Goal: Task Accomplishment & Management: Manage account settings

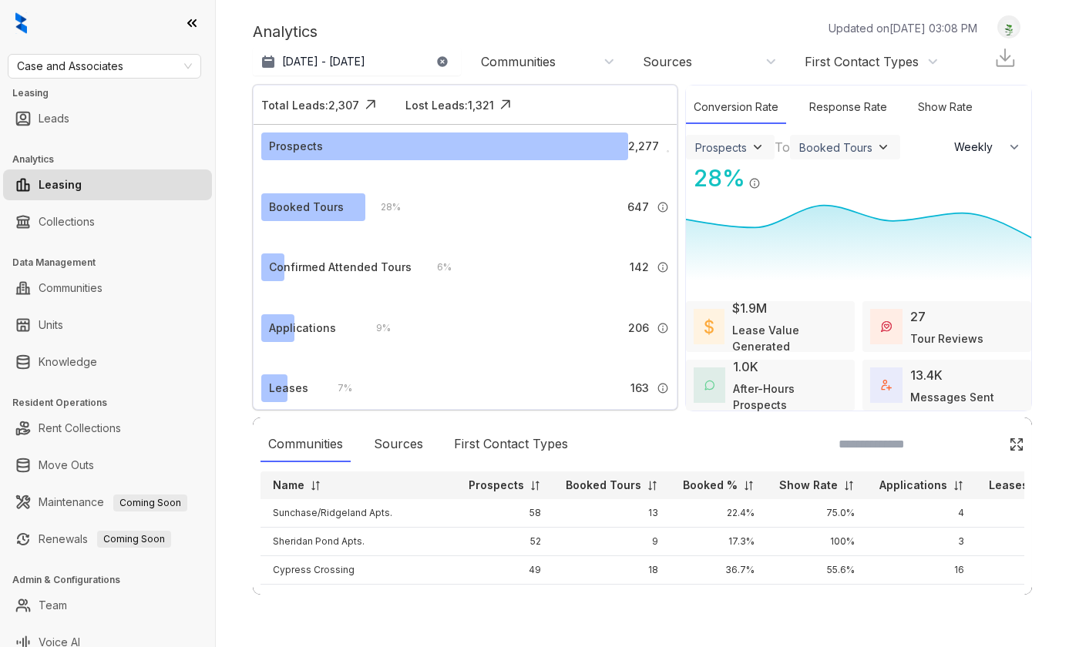
select select "******"
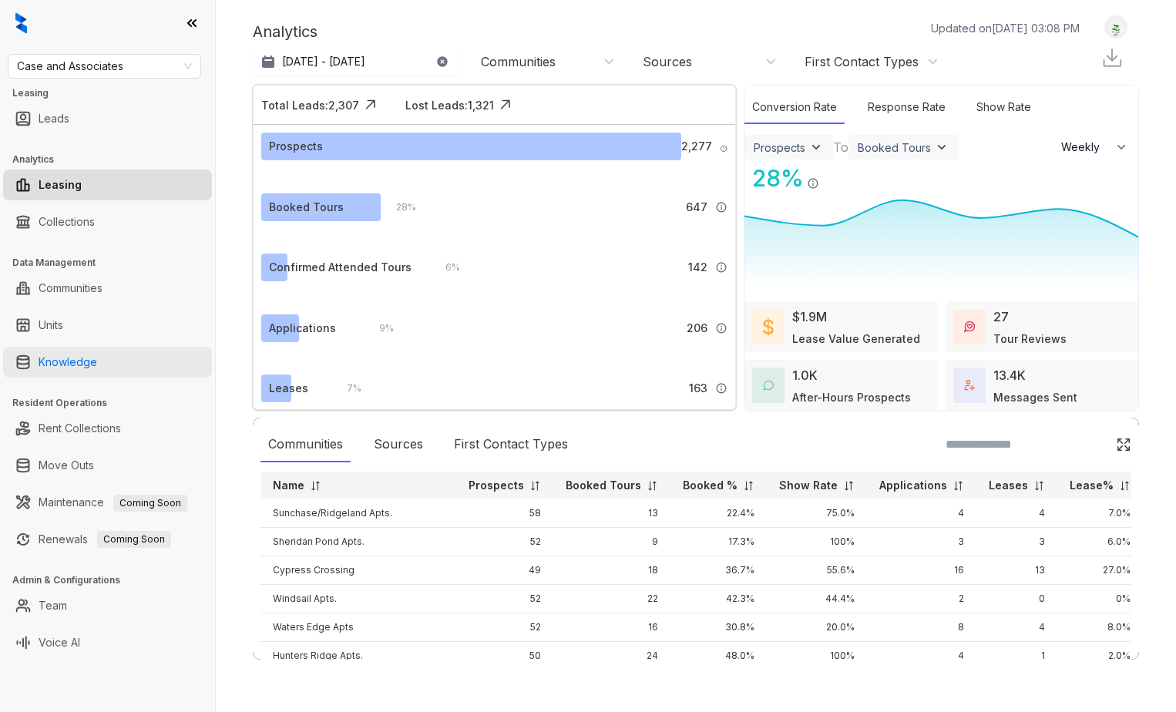
click at [97, 366] on link "Knowledge" at bounding box center [68, 362] width 59 height 31
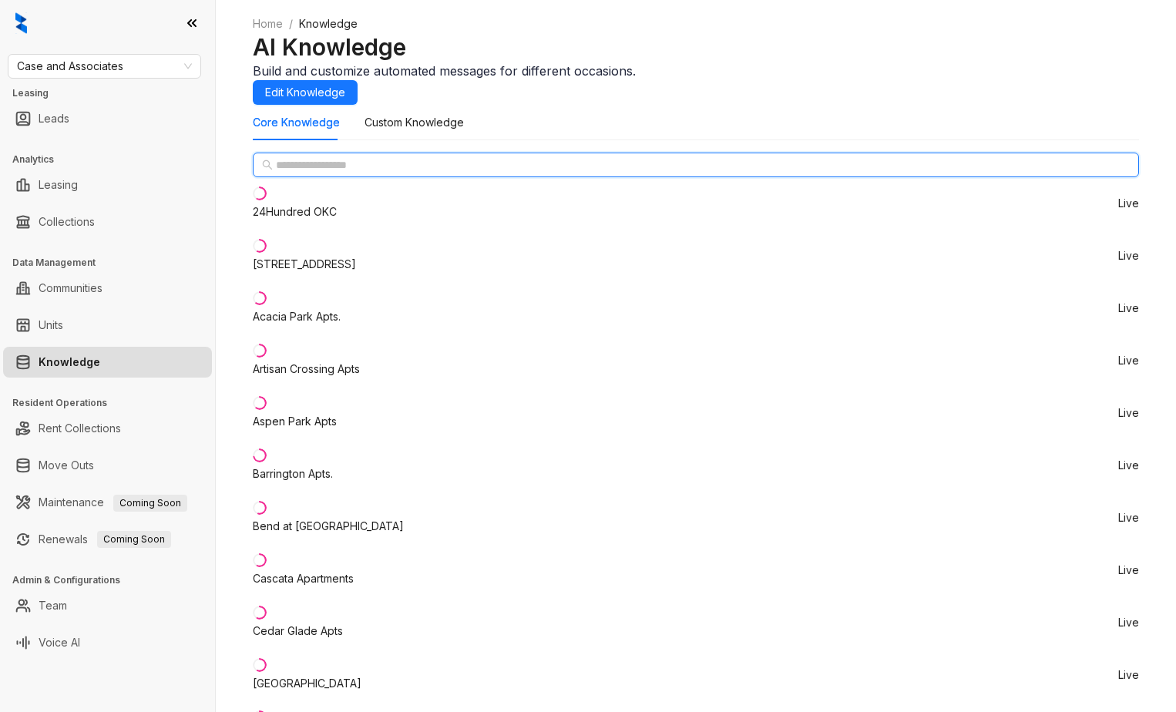
click at [386, 173] on input "text" at bounding box center [696, 164] width 841 height 17
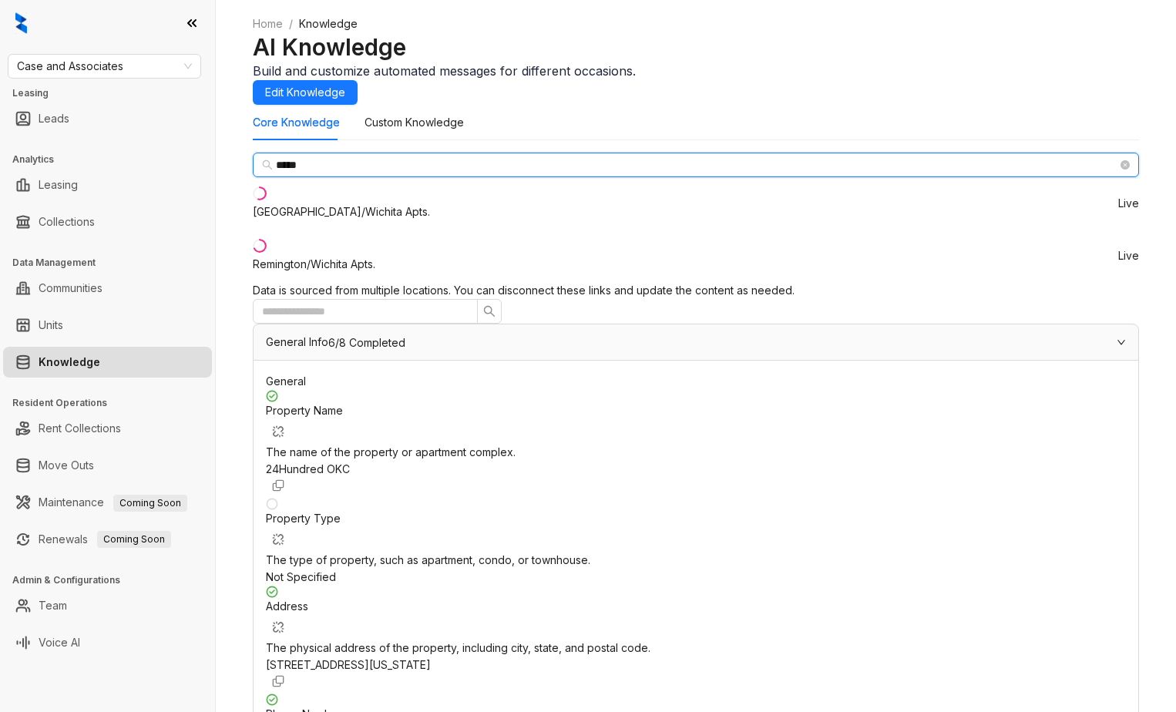
type input "*****"
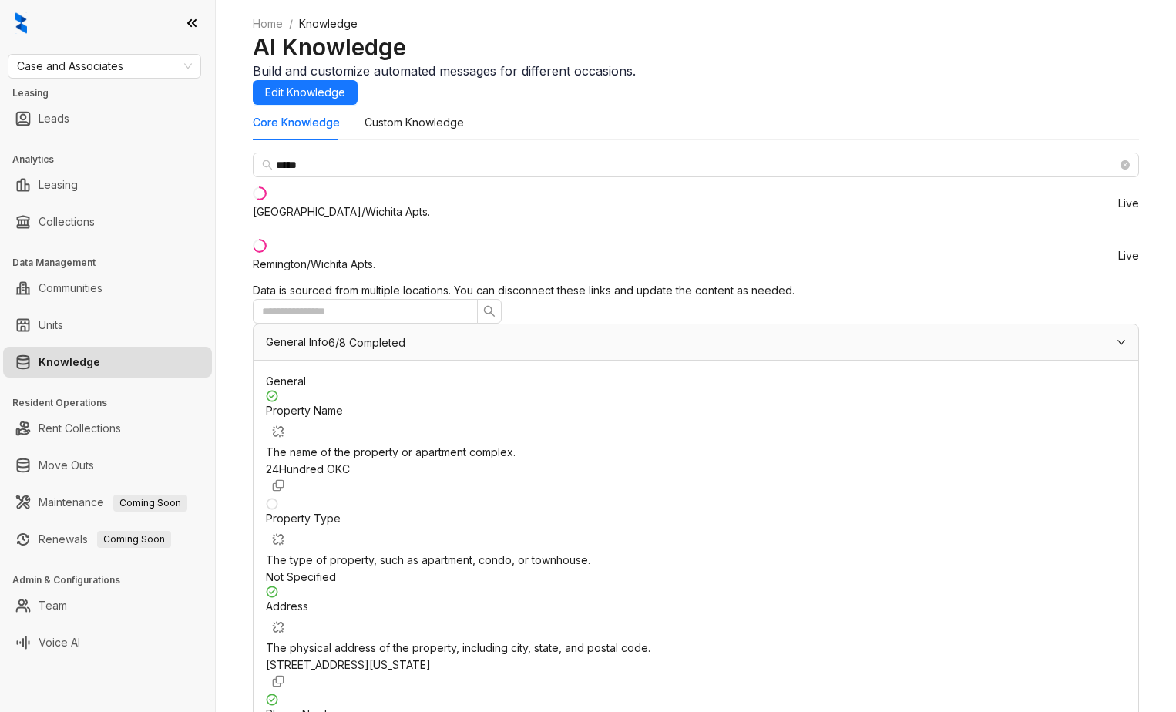
click at [354, 273] on div "Remington/Wichita Apts." at bounding box center [314, 264] width 122 height 17
click at [328, 335] on span "General Info" at bounding box center [297, 341] width 62 height 13
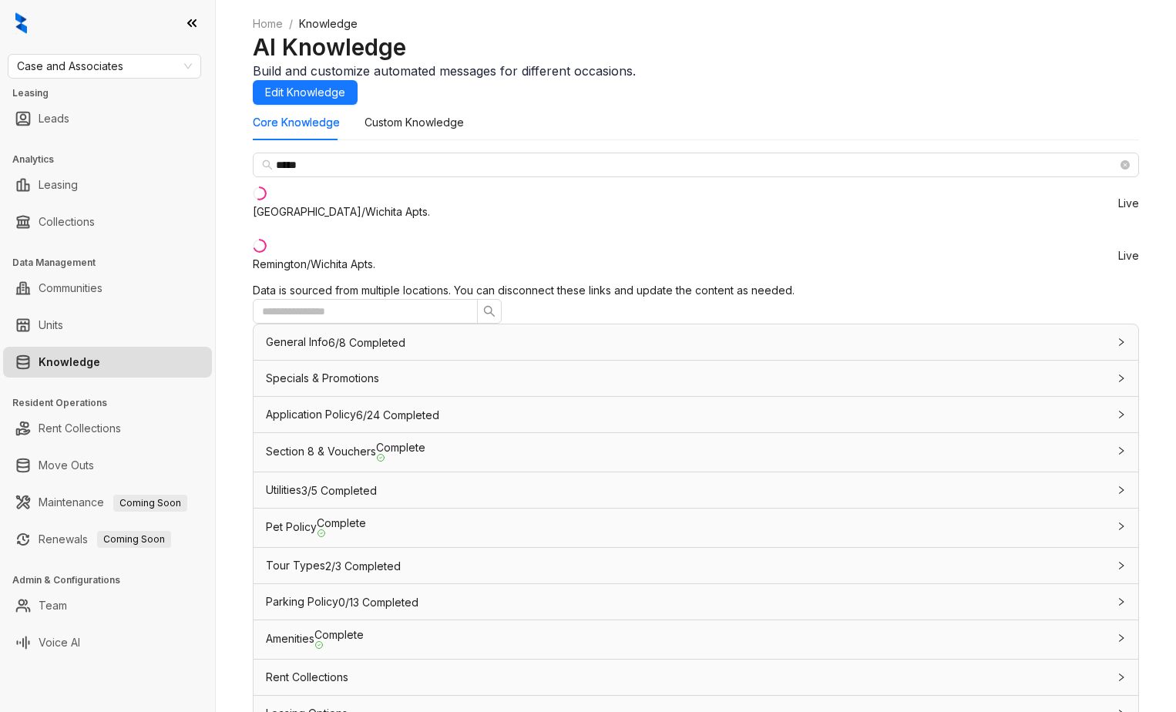
click at [379, 371] on span "Specials & Promotions" at bounding box center [322, 377] width 113 height 13
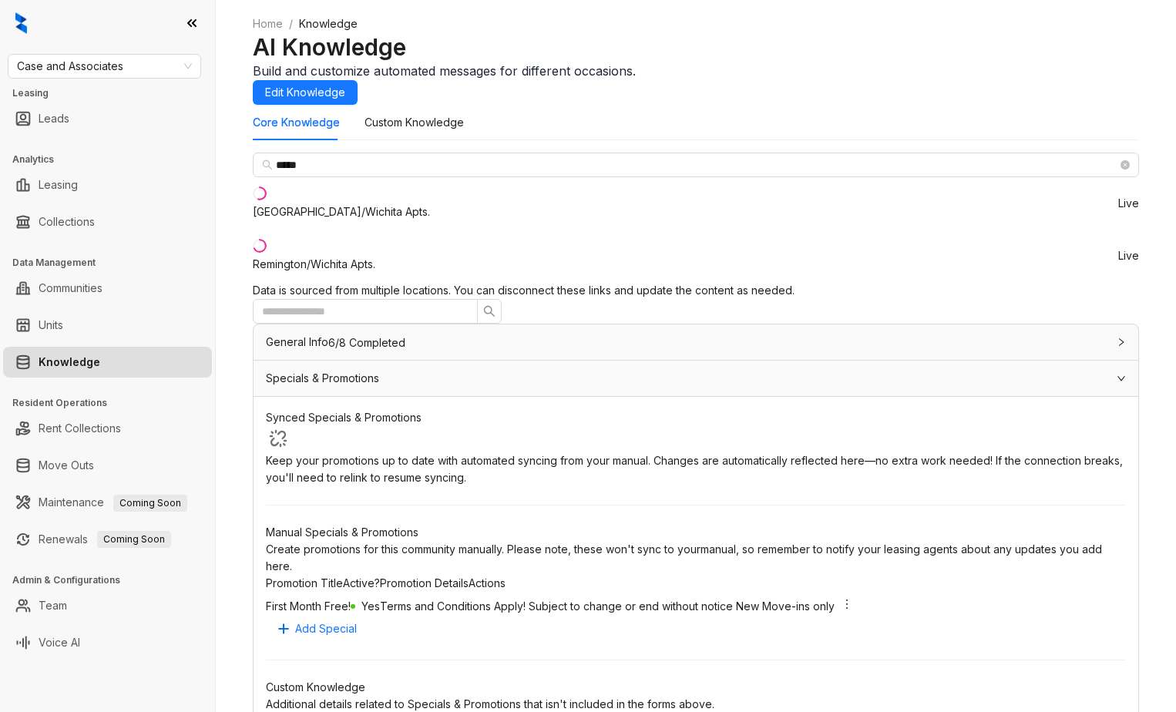
scroll to position [231, 0]
click at [853, 598] on icon "more" at bounding box center [847, 604] width 12 height 12
click at [1062, 401] on span "Deactivate" at bounding box center [1063, 399] width 55 height 17
click at [1068, 41] on icon "close" at bounding box center [1130, 42] width 11 height 11
click at [371, 220] on div "[GEOGRAPHIC_DATA]/Wichita Apts." at bounding box center [341, 211] width 177 height 17
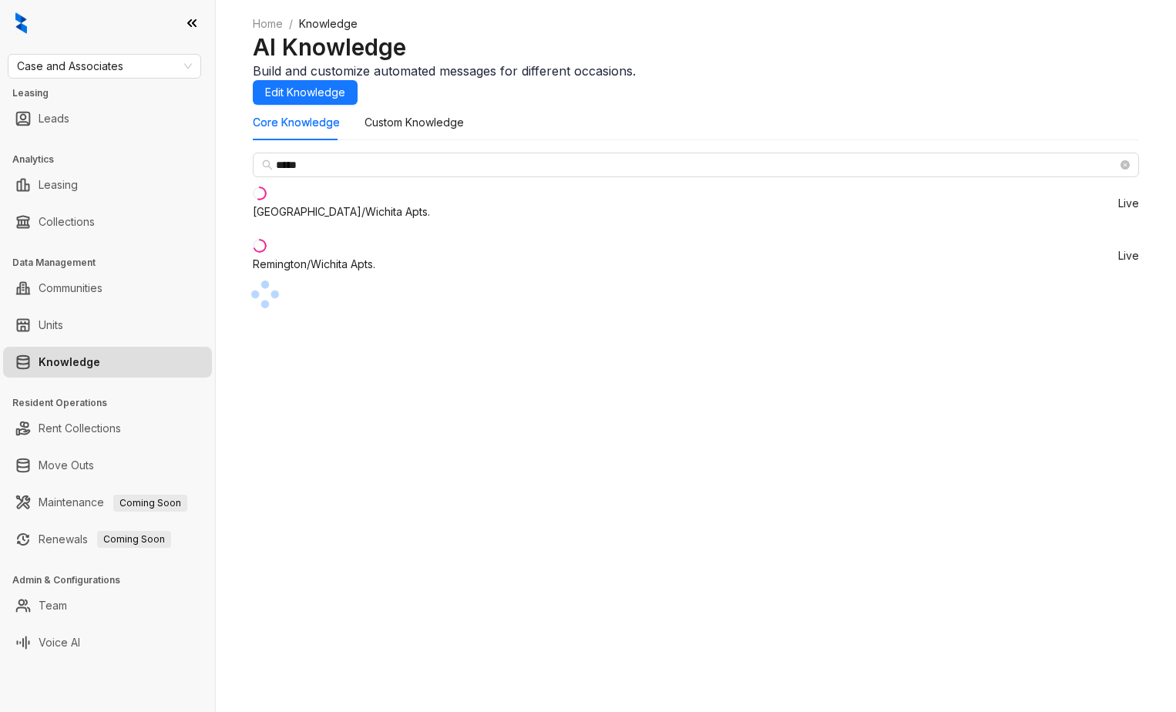
click at [351, 273] on div "Remington/Wichita Apts." at bounding box center [314, 264] width 122 height 17
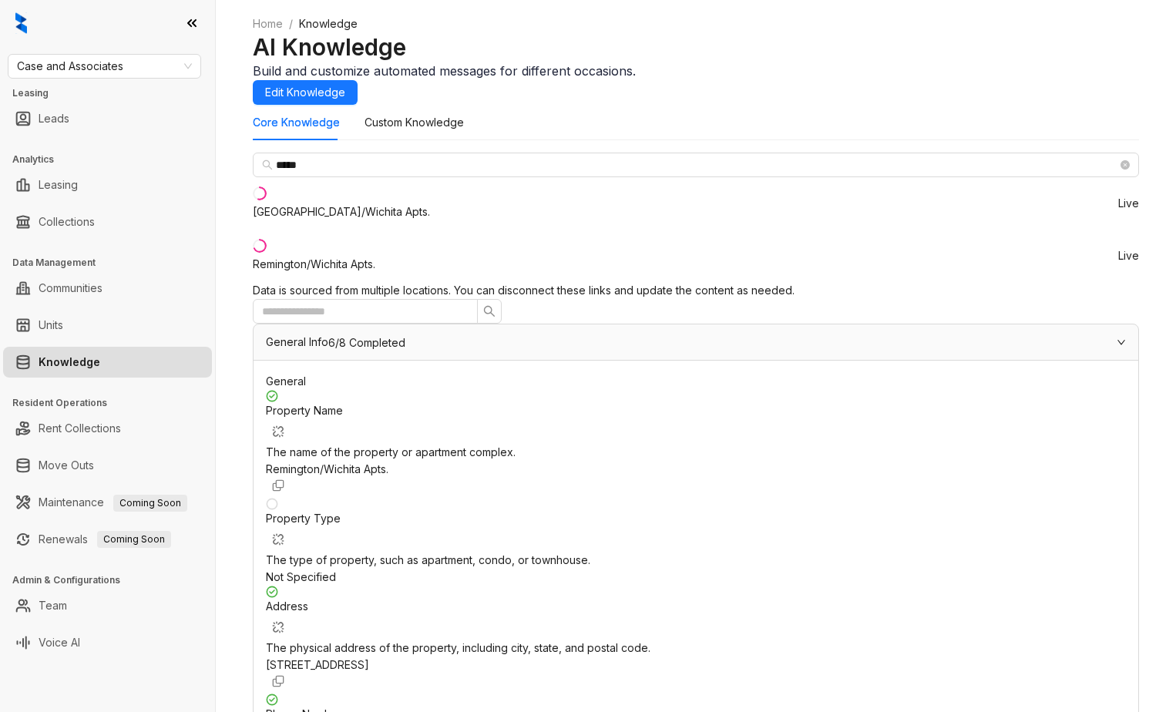
drag, startPoint x: 669, startPoint y: 300, endPoint x: 670, endPoint y: 289, distance: 11.7
click at [670, 334] on div "General Info 6/8 Completed" at bounding box center [686, 342] width 841 height 17
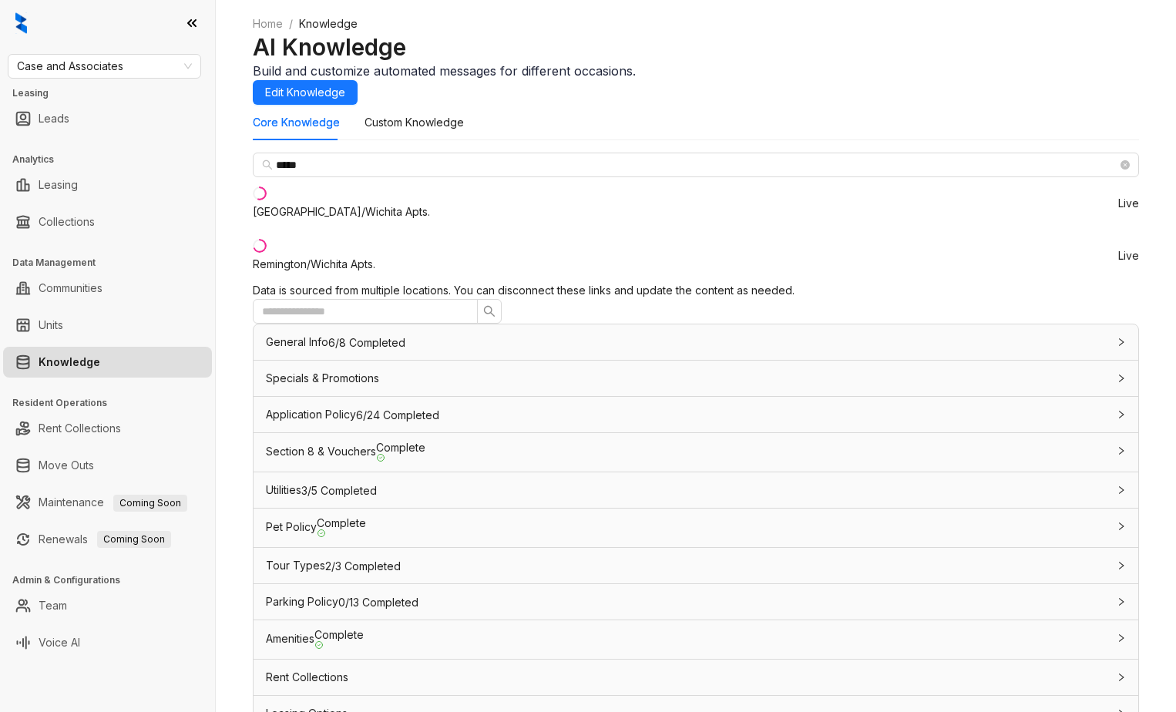
click at [379, 371] on span "Specials & Promotions" at bounding box center [322, 377] width 113 height 13
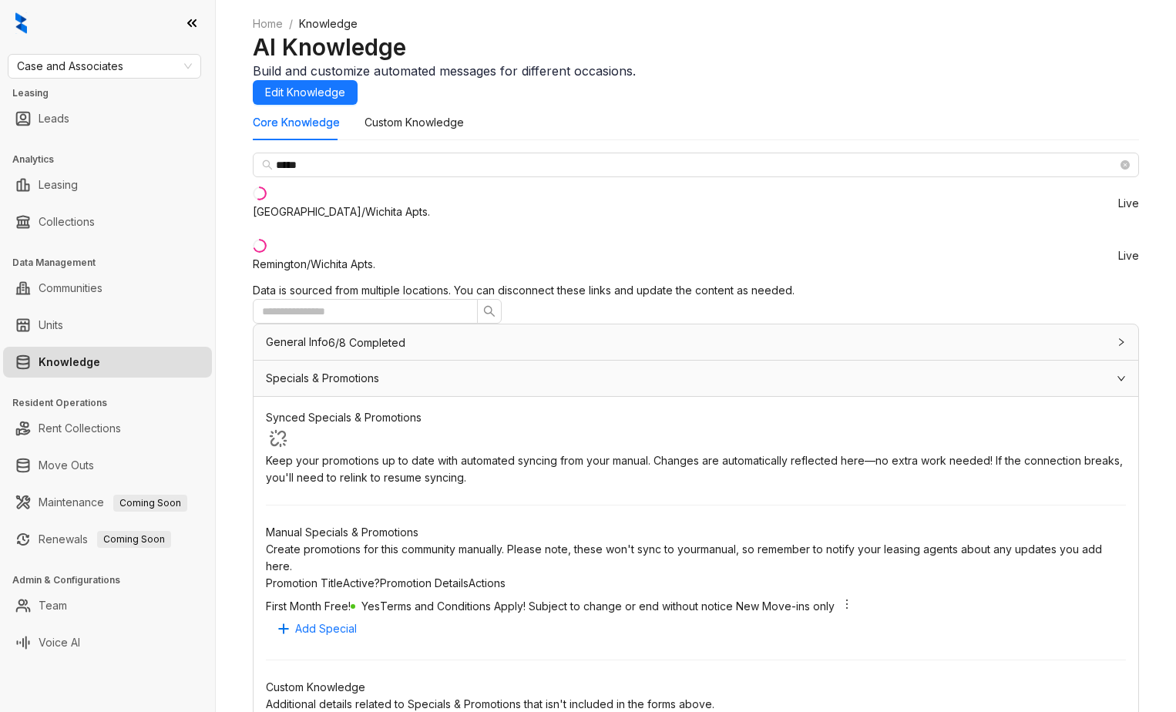
scroll to position [231, 0]
click at [345, 91] on span "Edit Knowledge" at bounding box center [305, 92] width 80 height 17
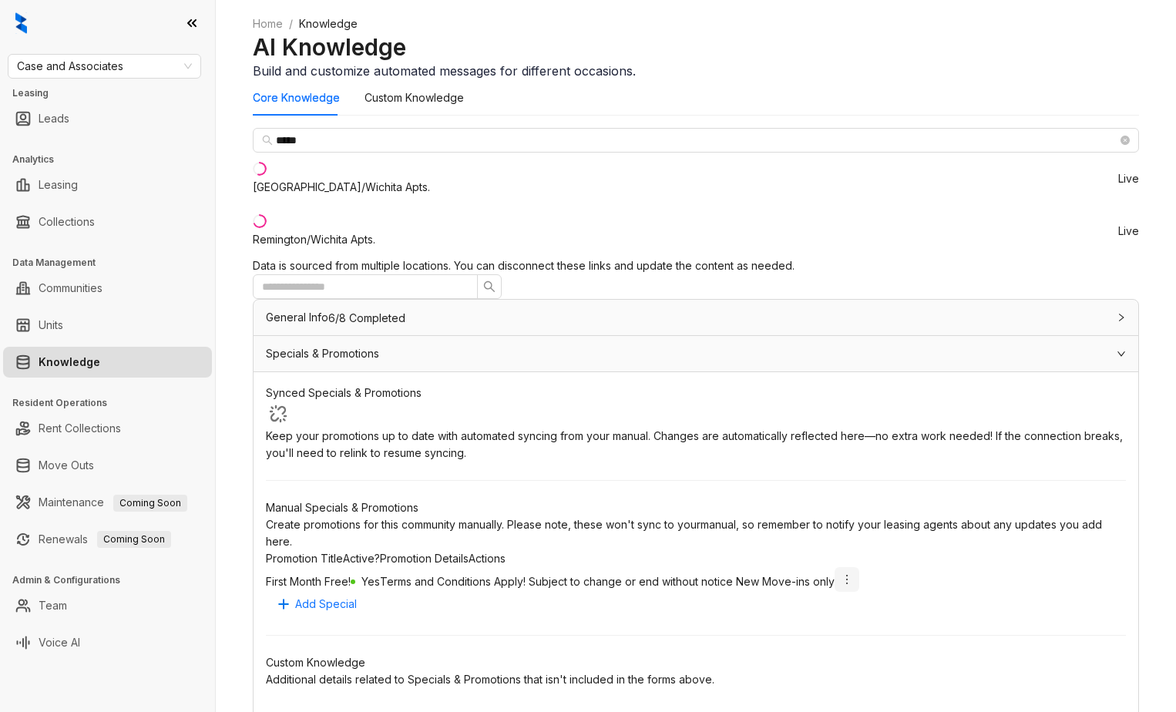
click at [853, 573] on icon "more" at bounding box center [847, 579] width 12 height 12
click at [1059, 405] on span "Deactivate" at bounding box center [1063, 399] width 55 height 17
click at [1068, 44] on icon "close" at bounding box center [1130, 42] width 11 height 11
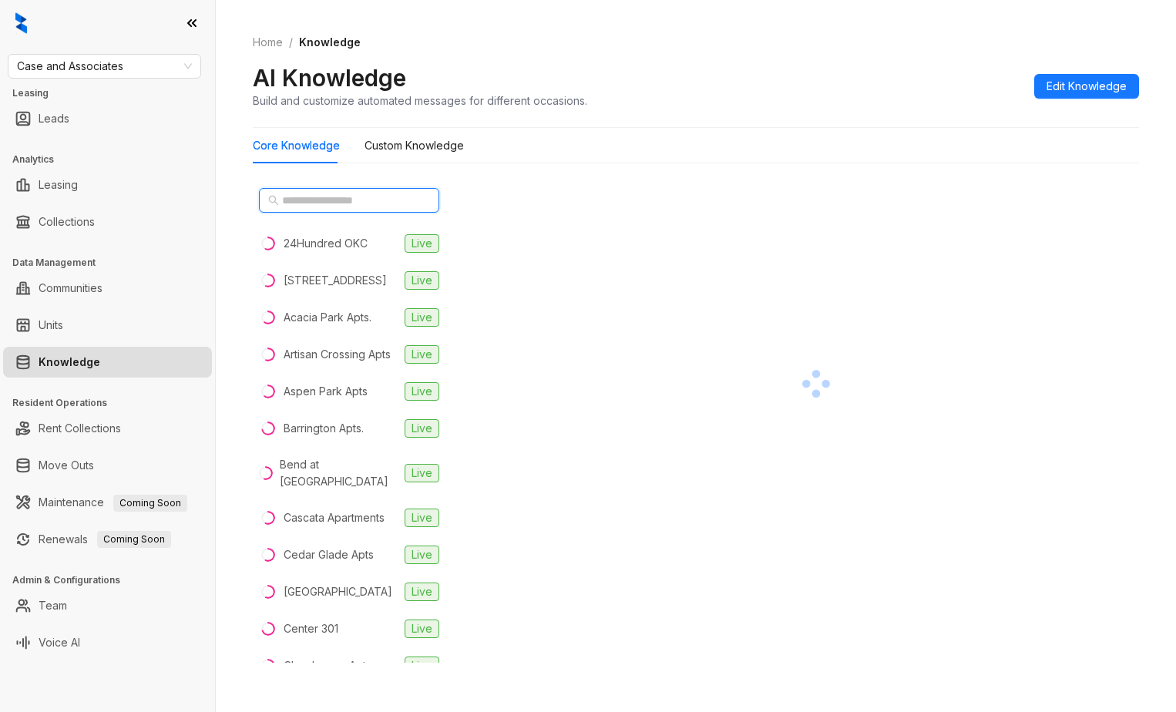
click at [325, 206] on input "text" at bounding box center [350, 200] width 136 height 17
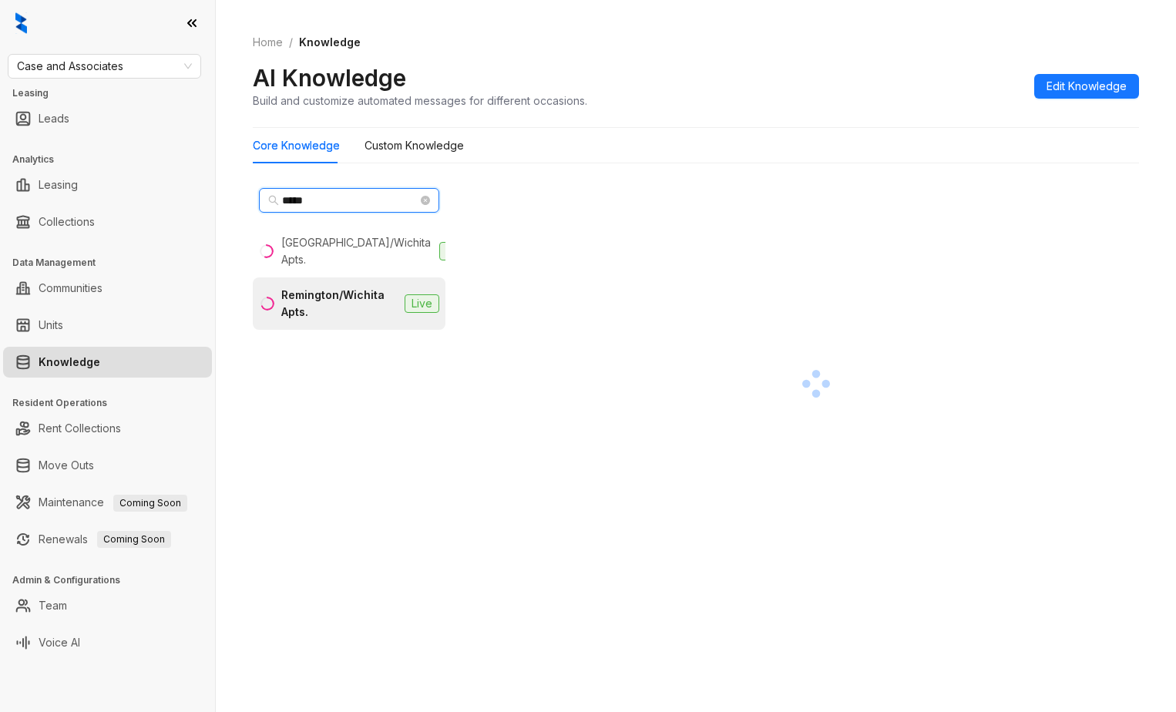
type input "*****"
click at [377, 304] on div "Remington/Wichita Apts." at bounding box center [339, 304] width 117 height 34
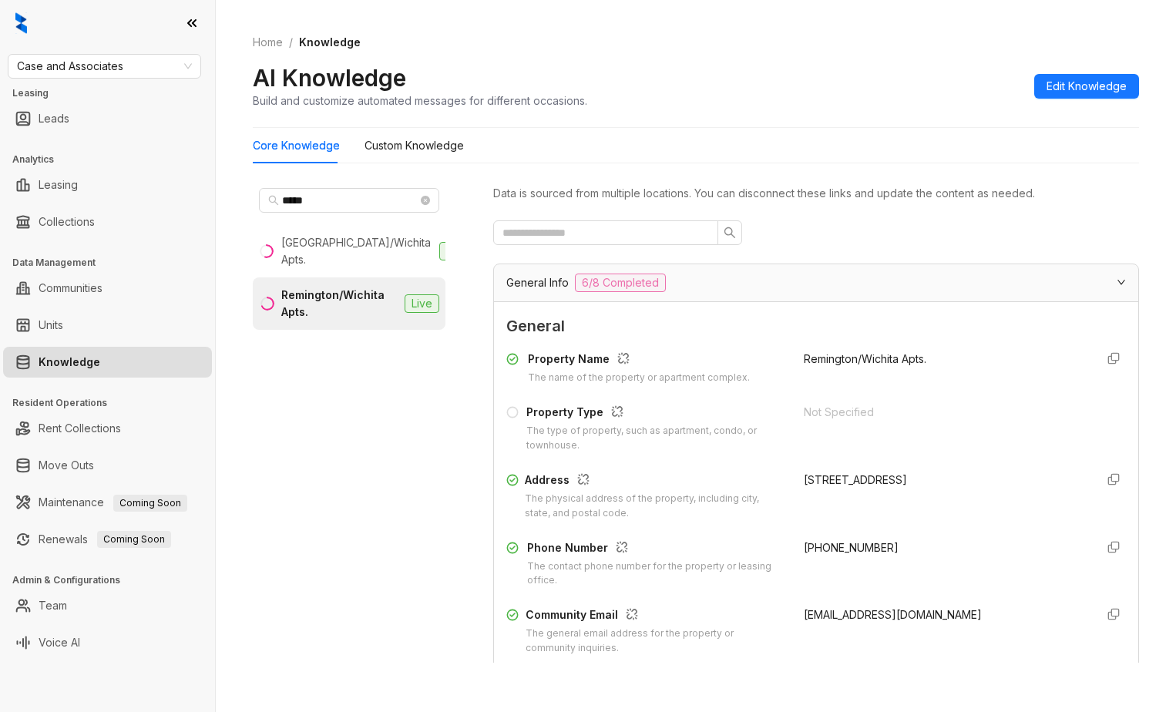
click at [382, 300] on div "Remington/Wichita Apts." at bounding box center [339, 304] width 117 height 34
click at [548, 282] on span "General Info" at bounding box center [537, 282] width 62 height 17
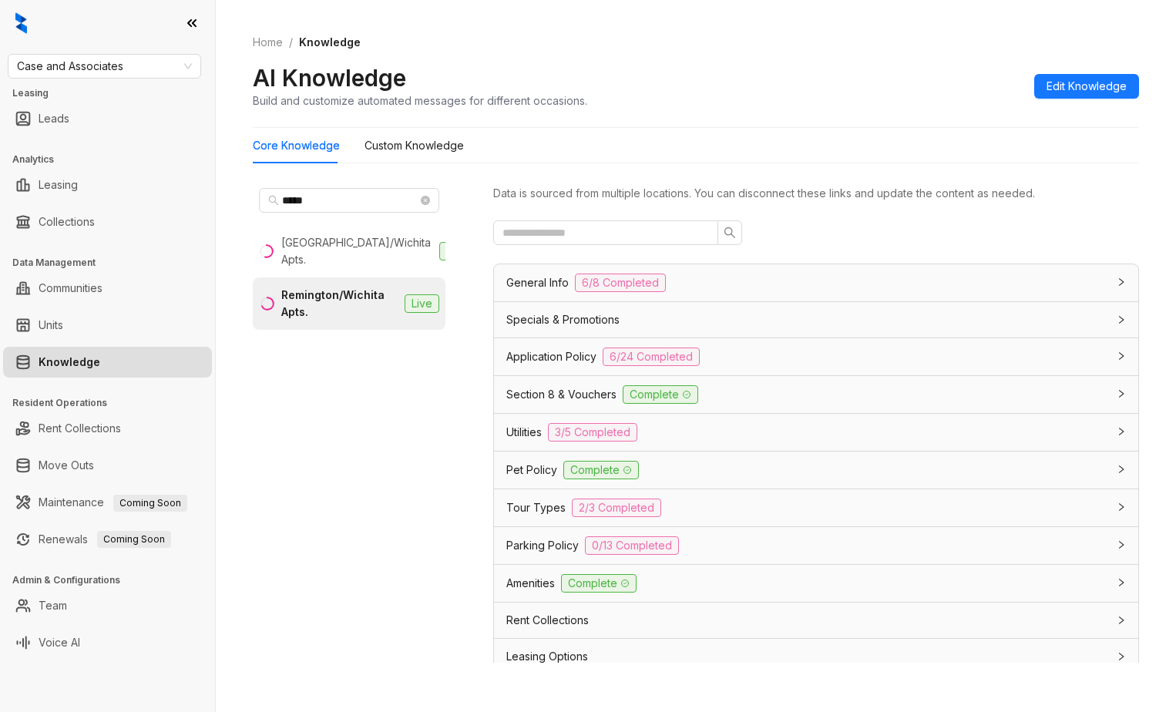
click at [561, 319] on span "Specials & Promotions" at bounding box center [562, 319] width 113 height 17
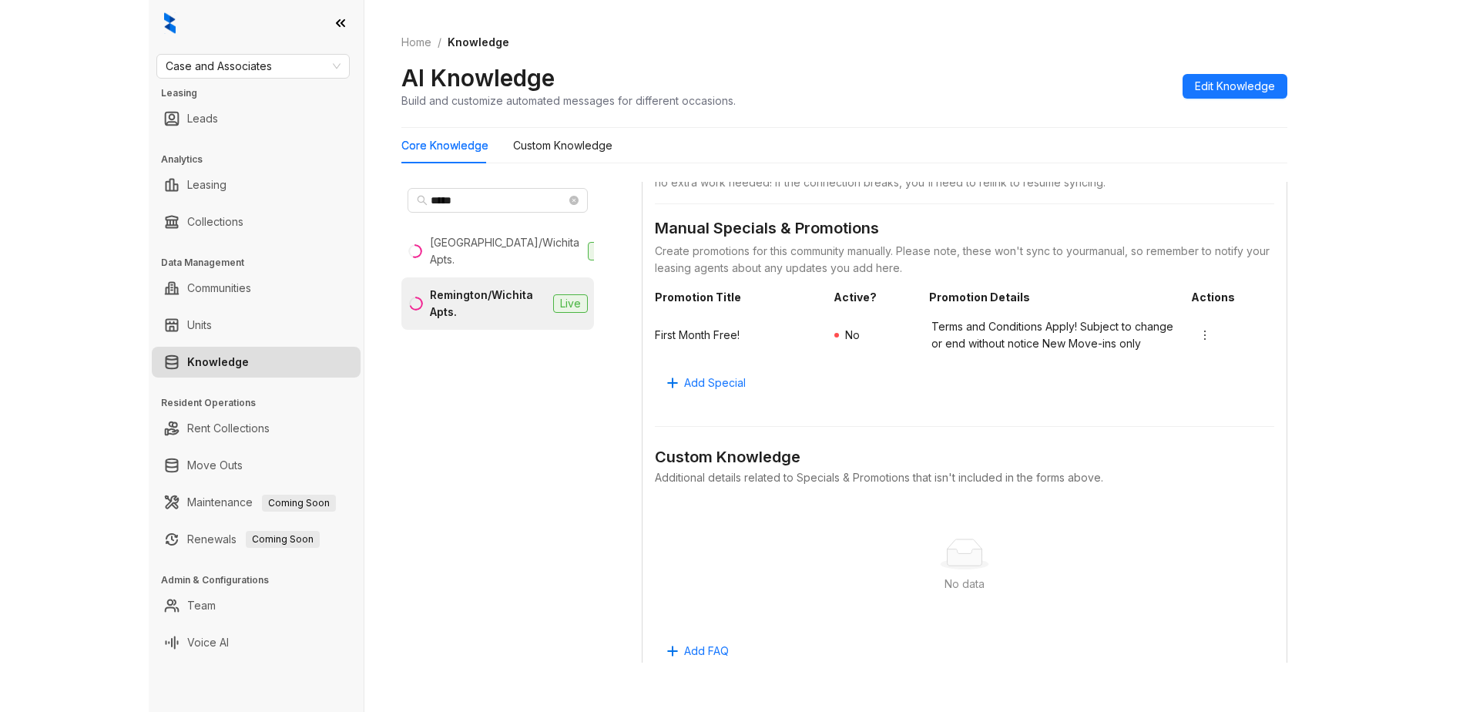
scroll to position [154, 0]
